Goal: Answer question/provide support: Ask a question

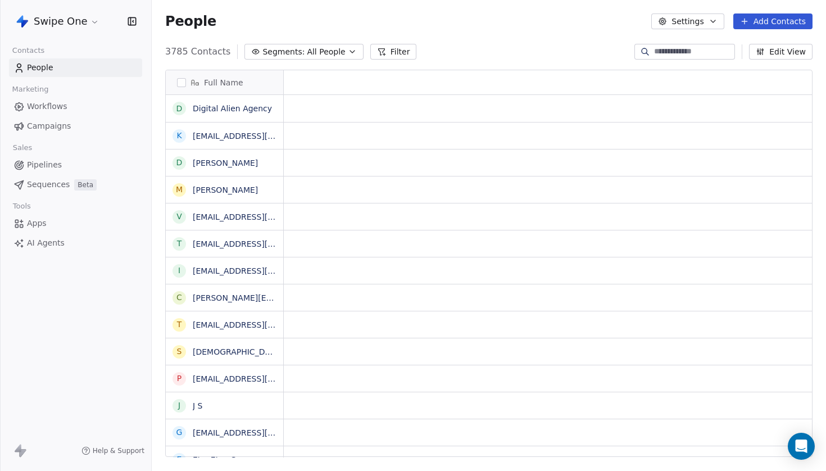
scroll to position [415, 674]
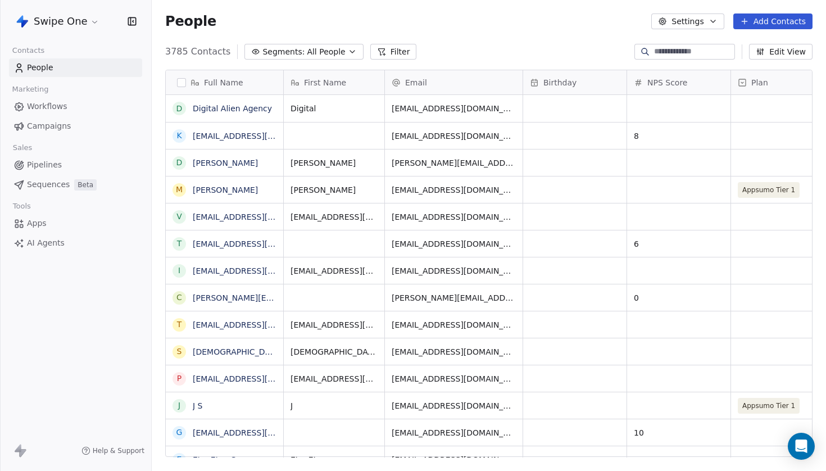
click at [660, 54] on input at bounding box center [693, 51] width 79 height 11
paste input "**********"
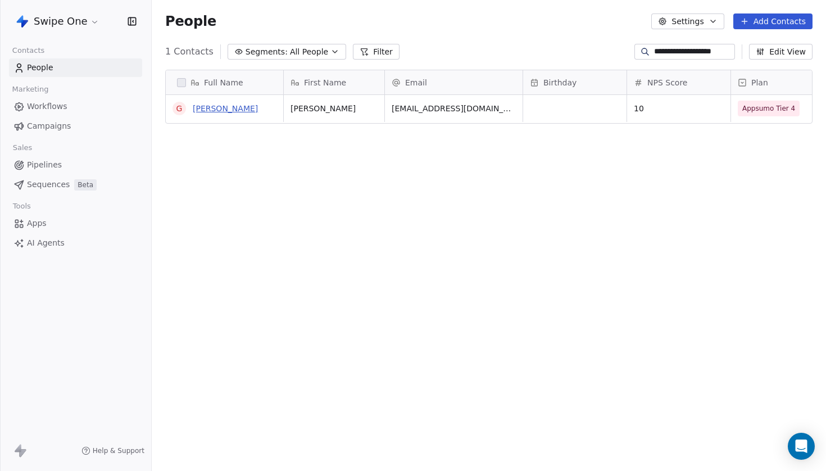
type input "**********"
click at [242, 110] on link "[PERSON_NAME]" at bounding box center [225, 108] width 65 height 9
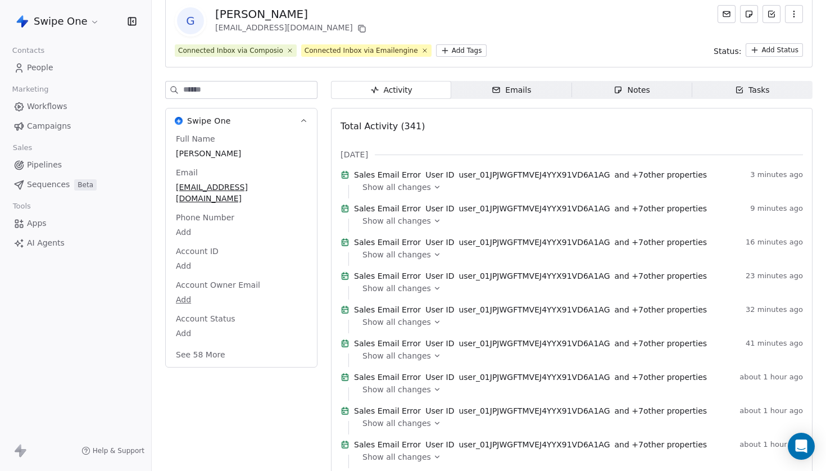
scroll to position [70, 0]
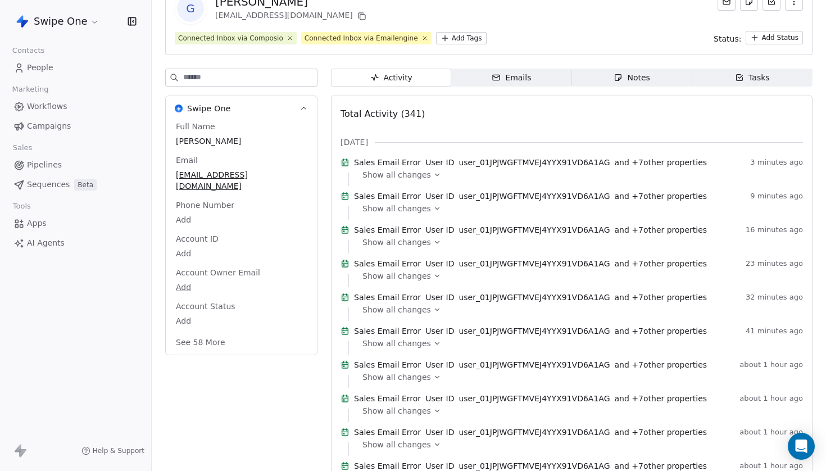
click at [435, 176] on icon at bounding box center [437, 175] width 4 height 2
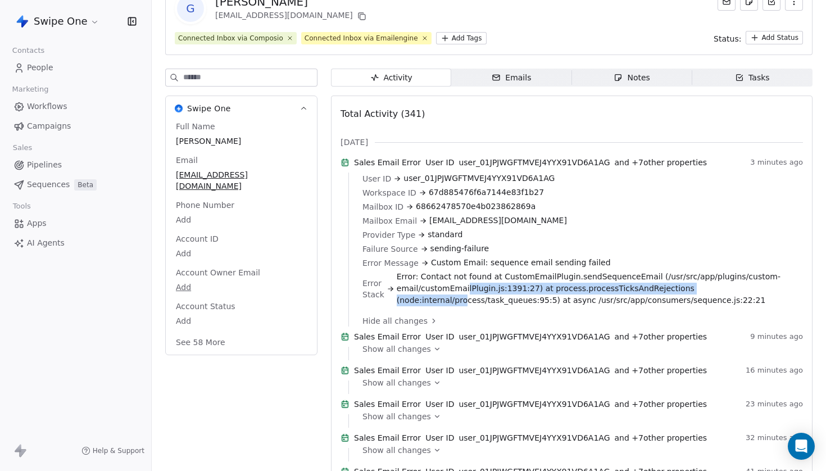
click at [462, 300] on span "Error: Contact not found at CustomEmailPlugin.sendSequenceEmail (/usr/src/app/p…" at bounding box center [596, 288] width 398 height 35
click at [471, 306] on span "Error: Contact not found at CustomEmailPlugin.sendSequenceEmail (/usr/src/app/p…" at bounding box center [596, 288] width 398 height 35
click at [496, 279] on span "Error: Contact not found at CustomEmailPlugin.sendSequenceEmail (/usr/src/app/p…" at bounding box center [596, 288] width 398 height 35
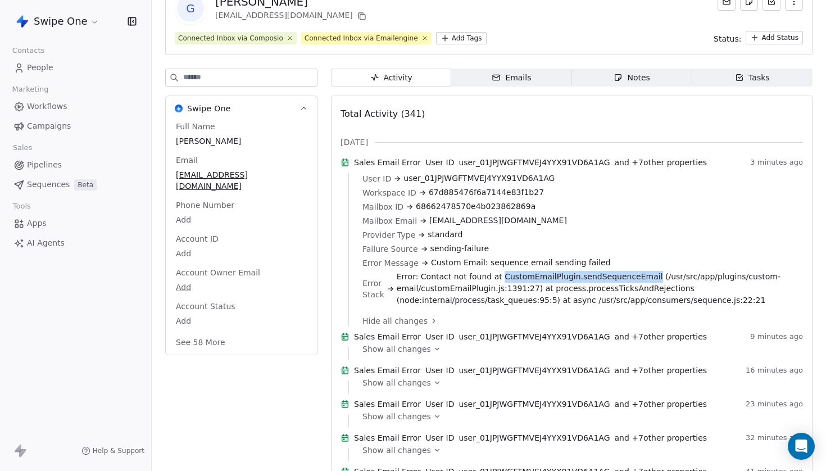
click at [496, 279] on span "Error: Contact not found at CustomEmailPlugin.sendSequenceEmail (/usr/src/app/p…" at bounding box center [596, 288] width 398 height 35
click at [498, 306] on span "Error: Contact not found at CustomEmailPlugin.sendSequenceEmail (/usr/src/app/p…" at bounding box center [596, 288] width 398 height 35
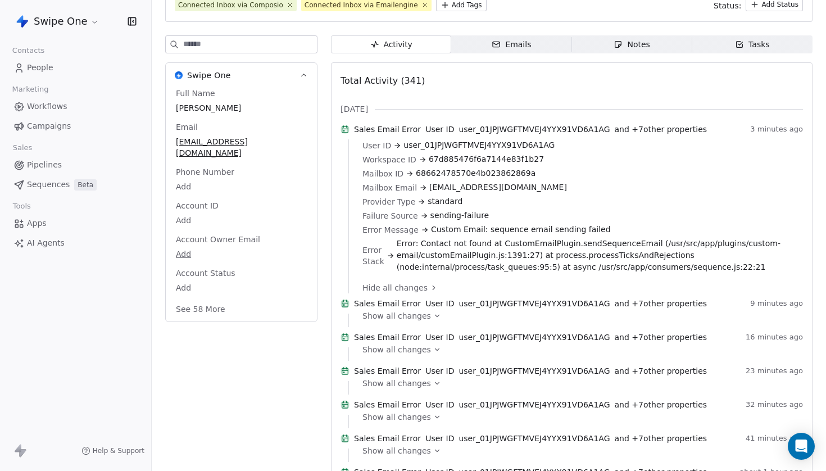
scroll to position [105, 0]
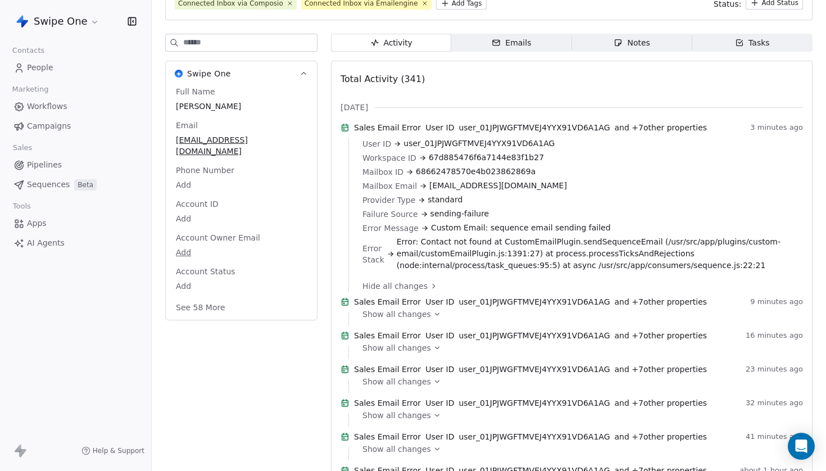
click at [560, 261] on span "Error: Contact not found at CustomEmailPlugin.sendSequenceEmail (/usr/src/app/p…" at bounding box center [596, 253] width 398 height 35
click at [558, 288] on div "Hide all changes" at bounding box center [578, 285] width 433 height 11
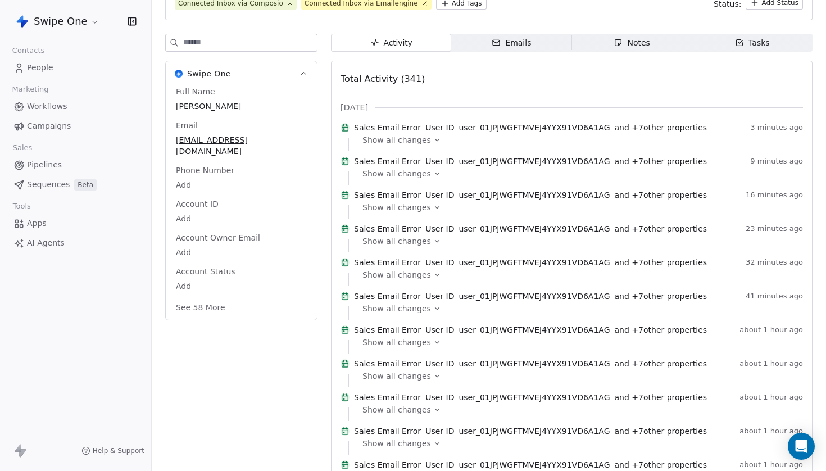
click at [423, 213] on span "Show all changes" at bounding box center [396, 207] width 69 height 11
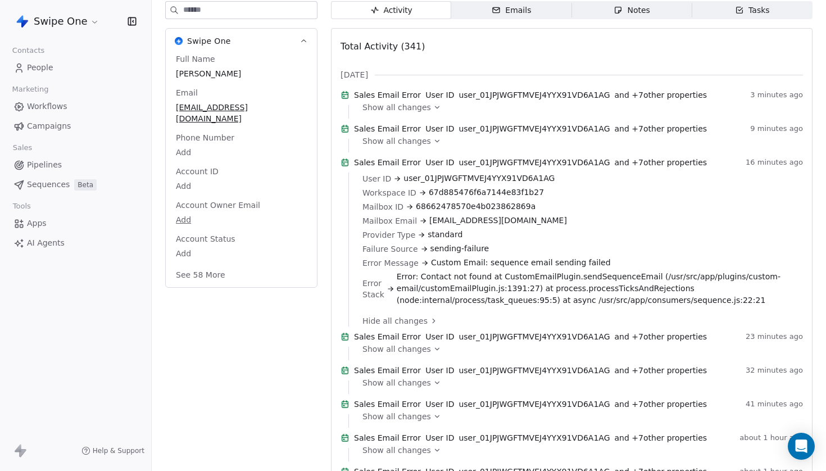
scroll to position [134, 0]
